Goal: Transaction & Acquisition: Purchase product/service

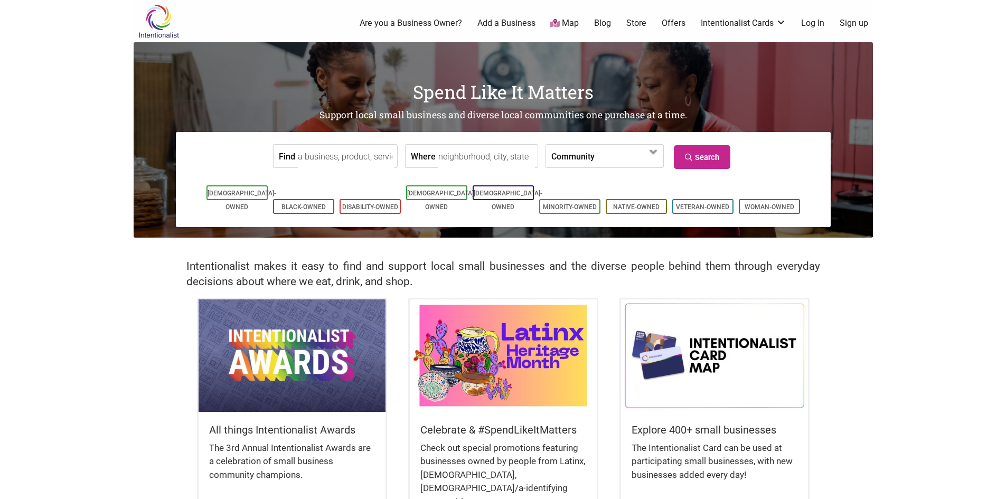
click at [481, 152] on input "Where" at bounding box center [487, 157] width 97 height 24
type input "west seattle"
click at [720, 150] on link "Search" at bounding box center [702, 157] width 57 height 24
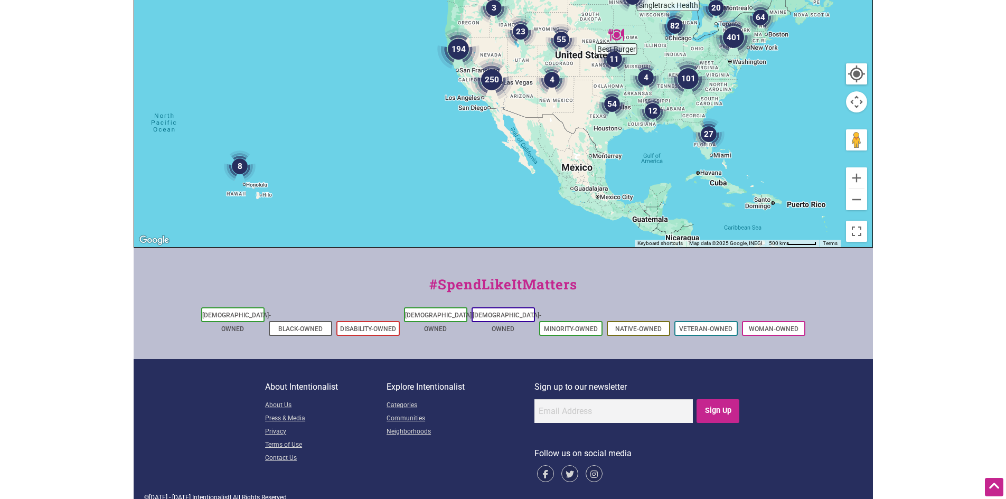
scroll to position [42, 0]
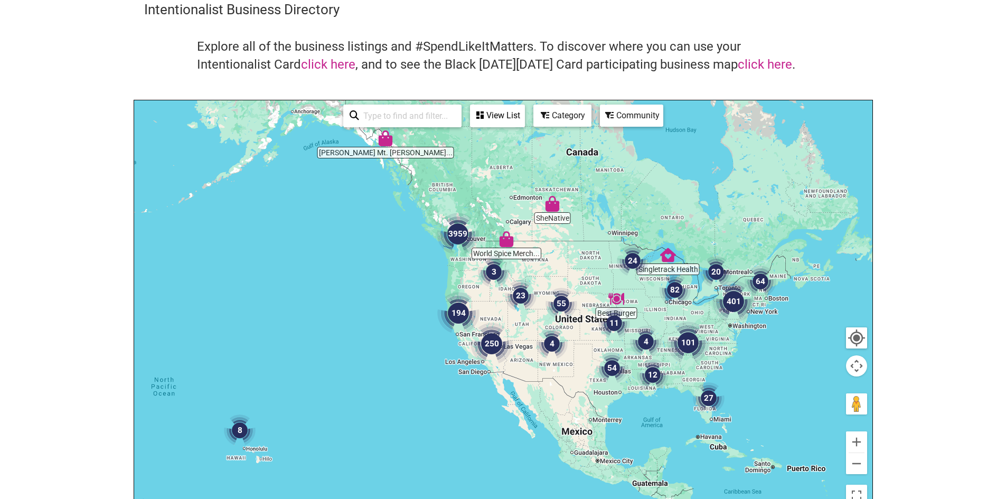
click at [456, 230] on img "3959" at bounding box center [458, 234] width 51 height 51
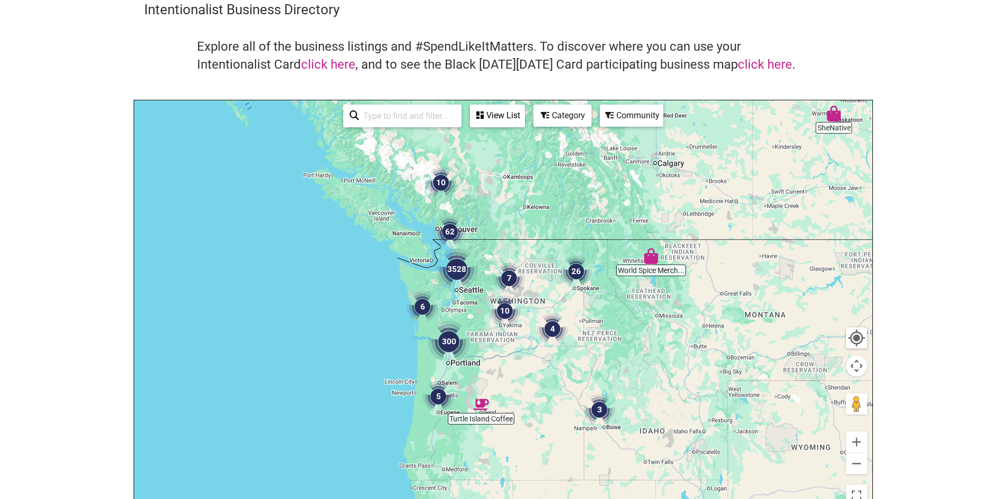
click at [462, 269] on img "3528" at bounding box center [457, 269] width 51 height 51
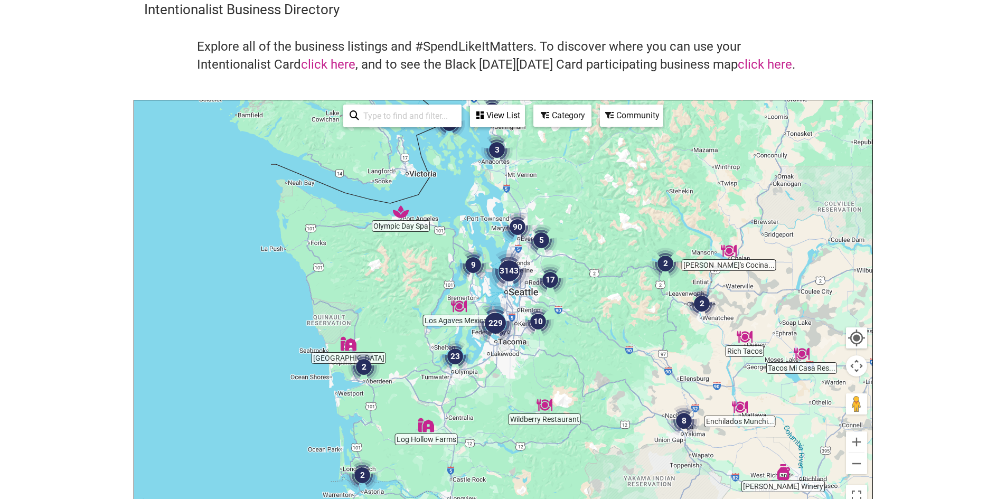
click at [512, 277] on img "3143" at bounding box center [509, 271] width 51 height 51
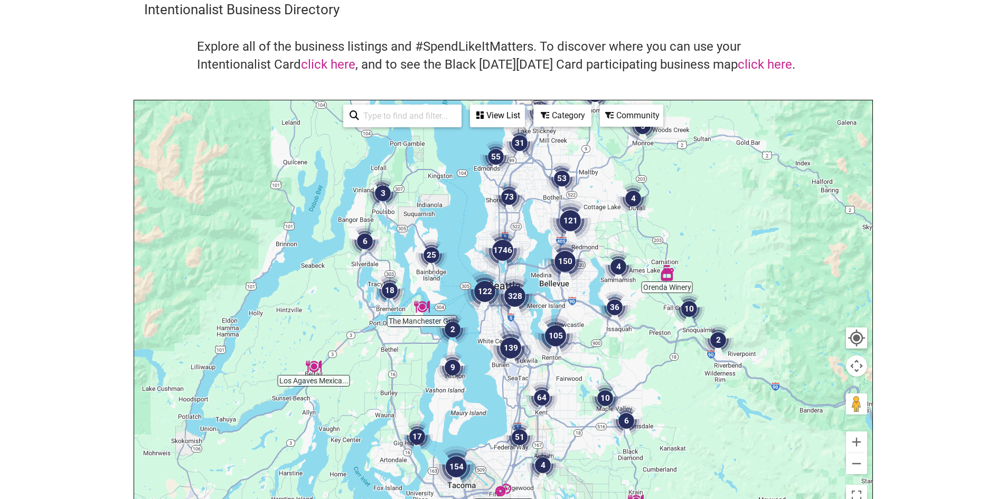
click at [481, 288] on img "122" at bounding box center [485, 291] width 51 height 51
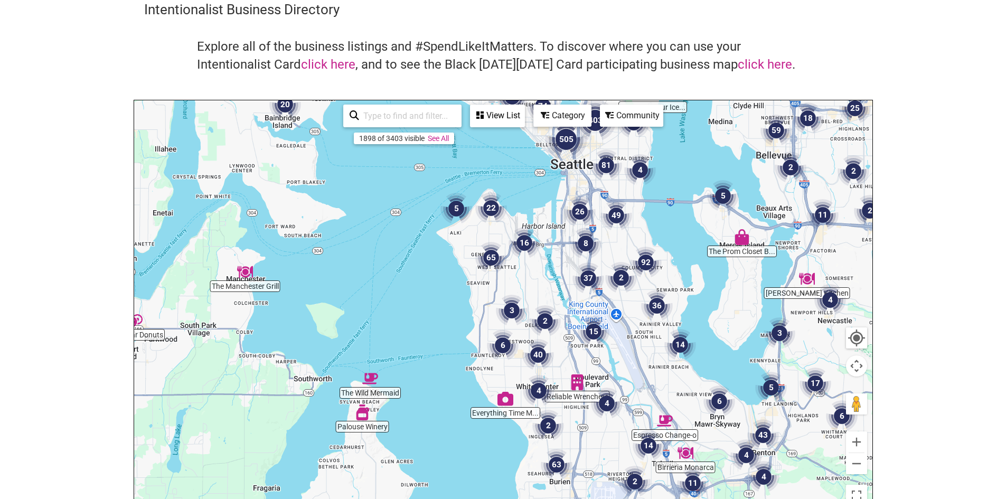
click at [493, 259] on img "65" at bounding box center [491, 258] width 40 height 40
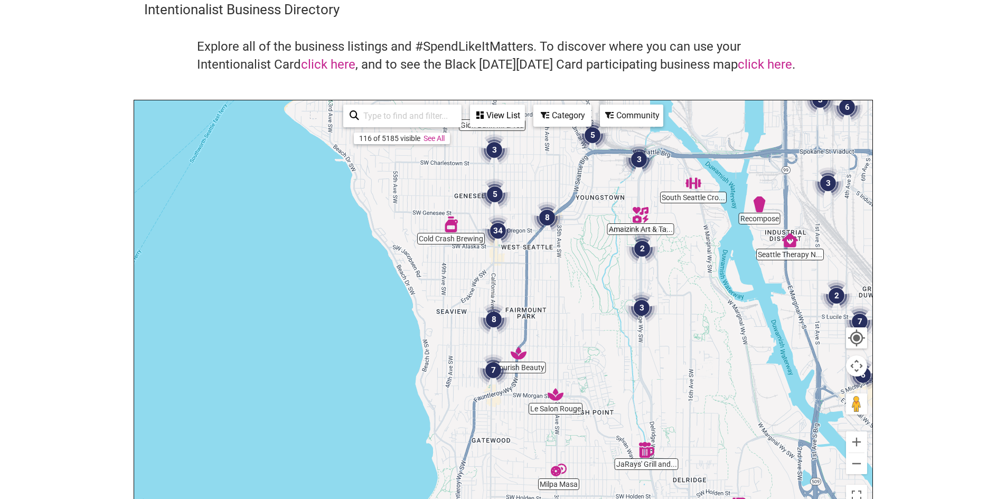
click at [498, 230] on img "34" at bounding box center [498, 231] width 40 height 40
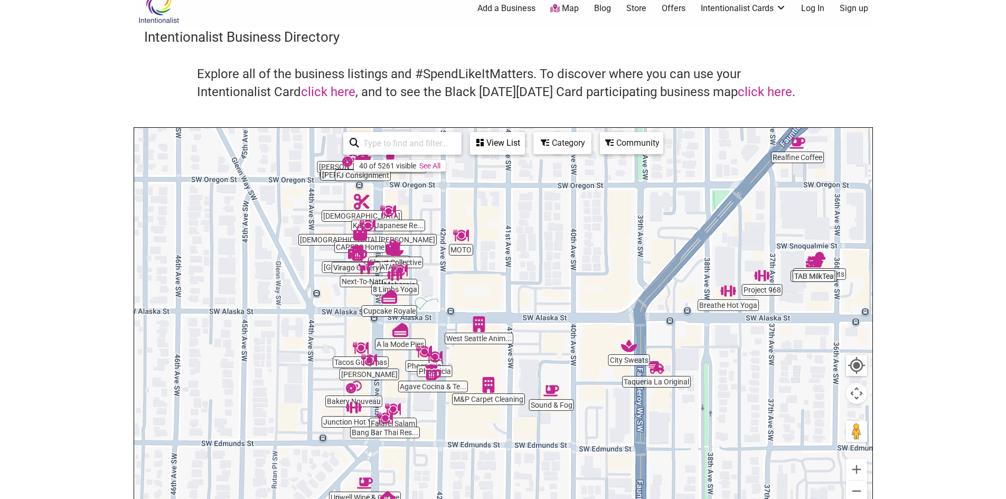
scroll to position [0, 0]
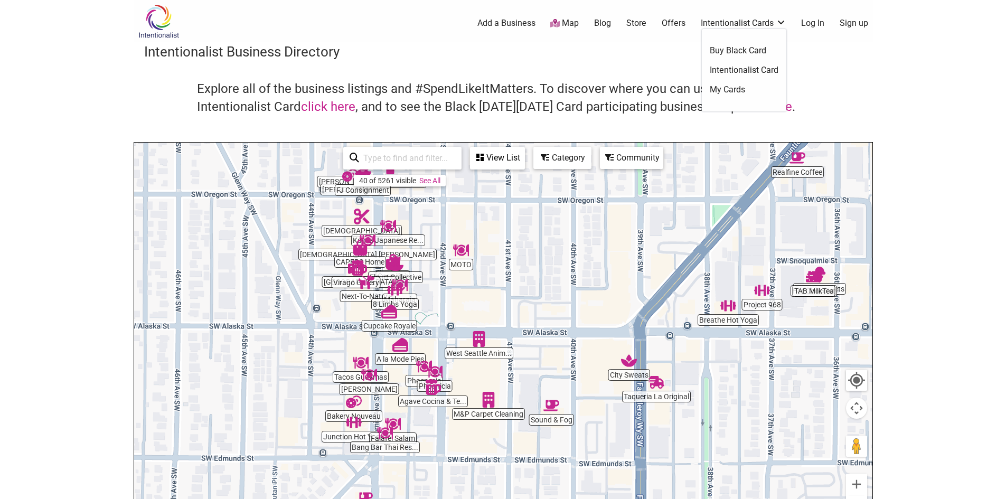
click at [733, 64] on ul "Buy Black Card Intentionalist Card My Cards" at bounding box center [744, 70] width 85 height 82
click at [732, 68] on link "Intentionalist Card" at bounding box center [744, 70] width 69 height 12
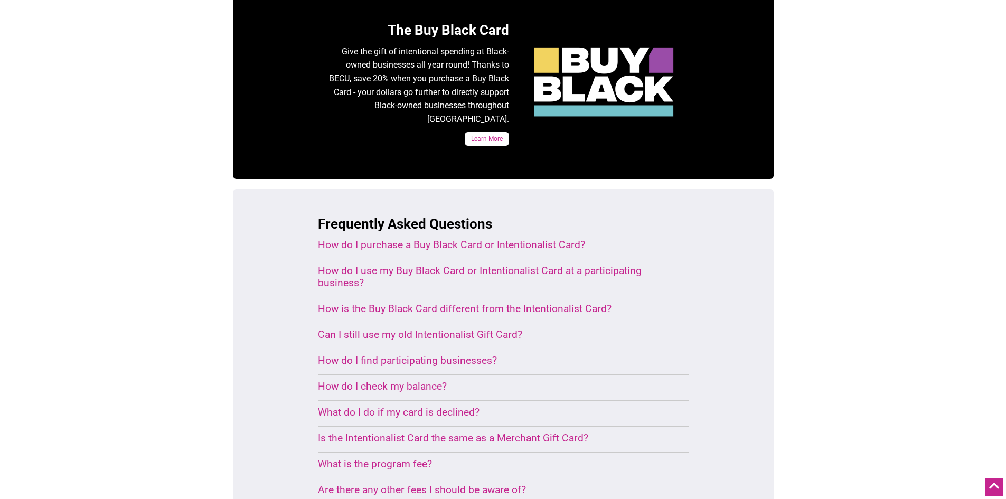
scroll to position [528, 0]
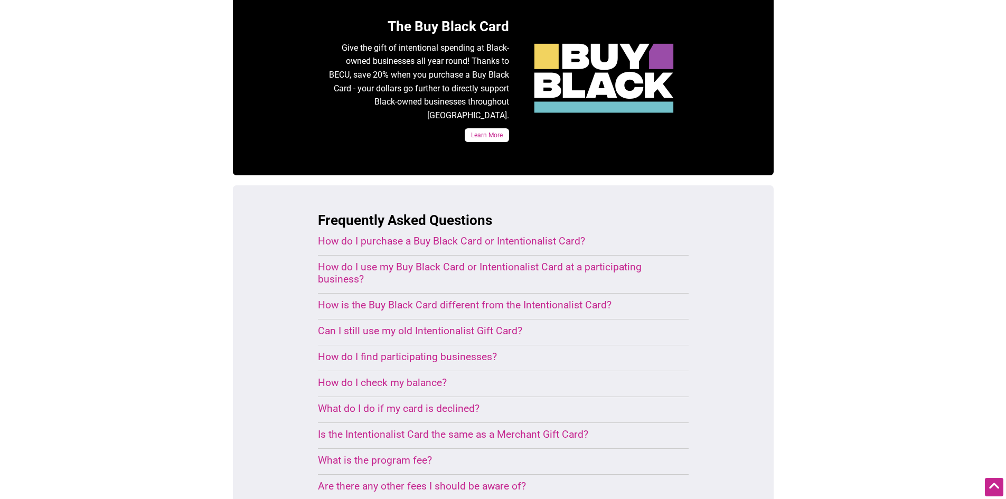
click at [446, 235] on div "How do I purchase a Buy Black Card or Intentionalist Card?" at bounding box center [491, 241] width 346 height 12
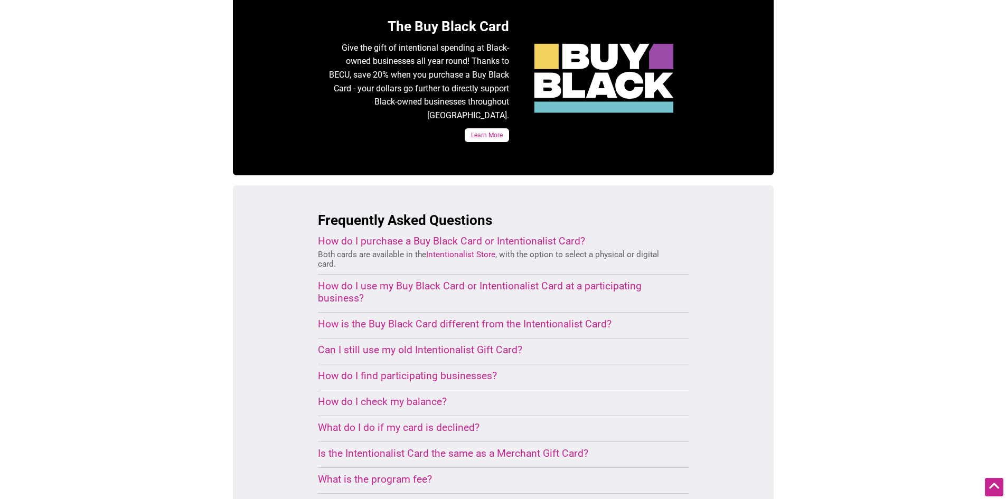
click at [462, 250] on link "Intentionalist Store" at bounding box center [460, 255] width 69 height 10
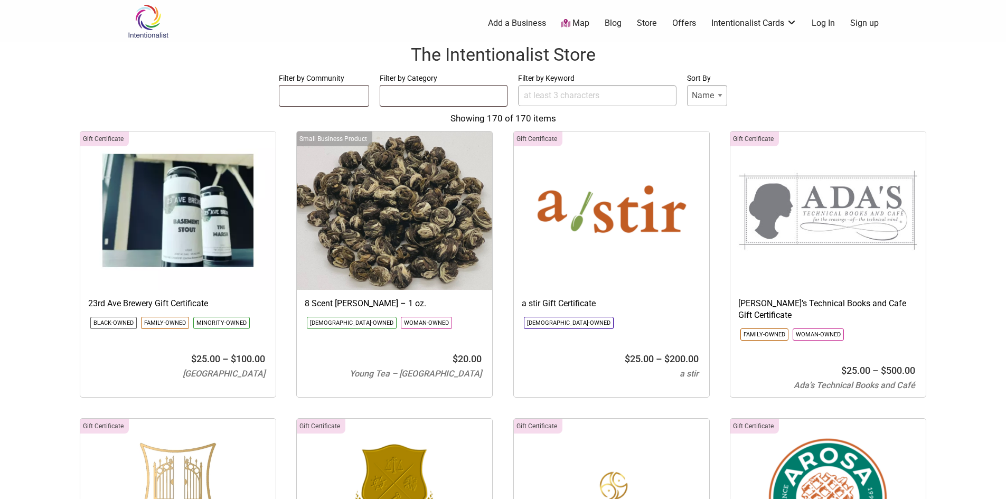
select select
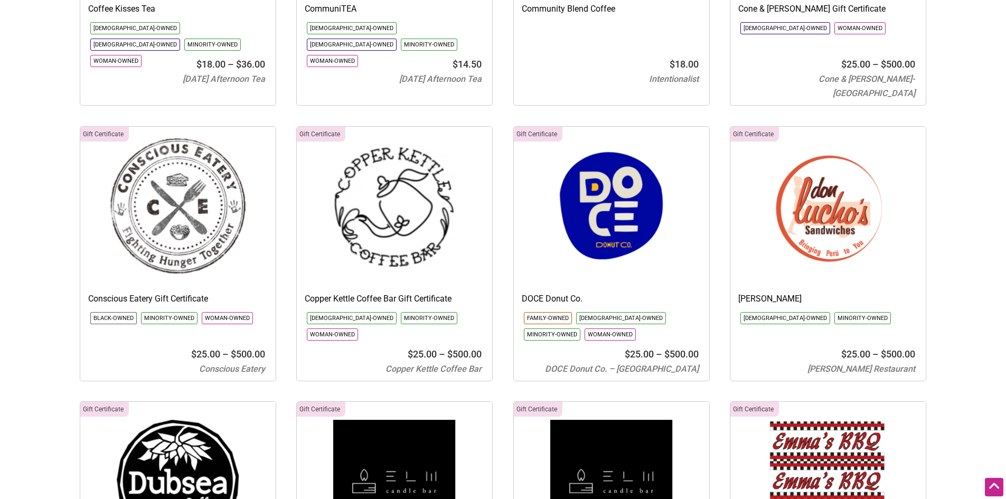
scroll to position [2853, 0]
